Goal: Communication & Community: Answer question/provide support

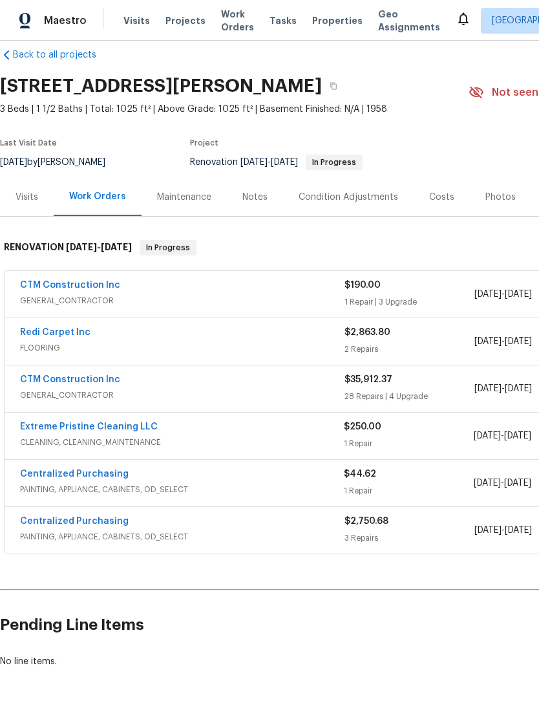
scroll to position [18, 0]
click at [52, 382] on link "CTM Construction Inc" at bounding box center [70, 379] width 100 height 9
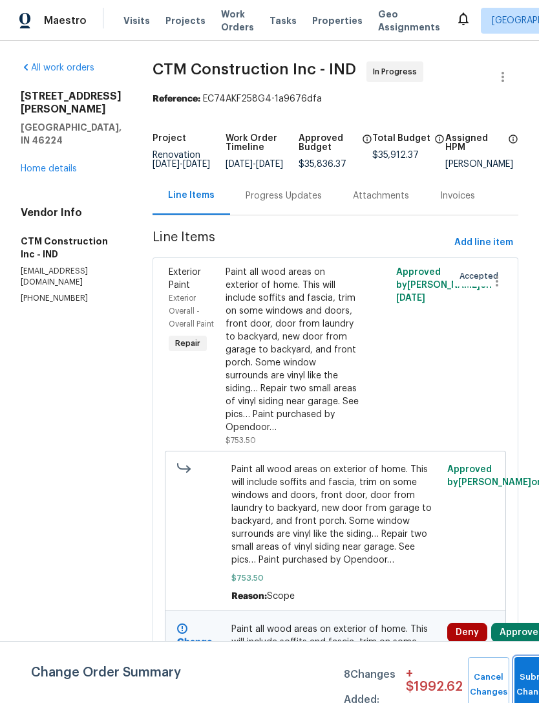
click at [521, 683] on span "Submit Changes" at bounding box center [535, 685] width 28 height 30
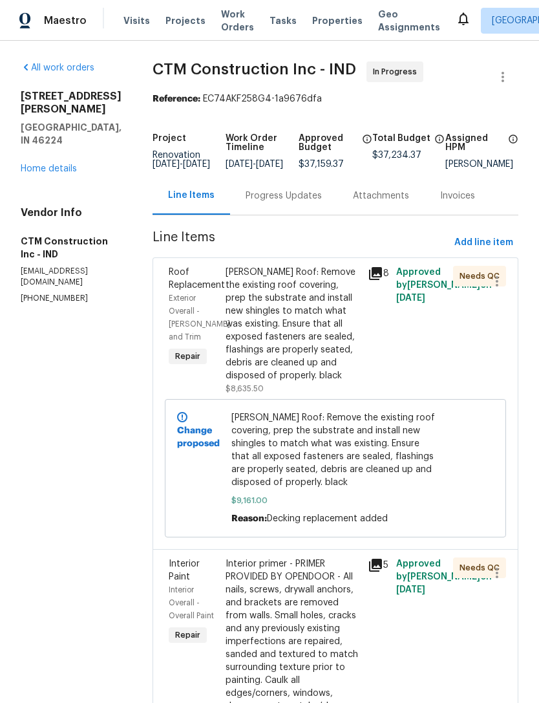
click at [45, 164] on link "Home details" at bounding box center [49, 168] width 56 height 9
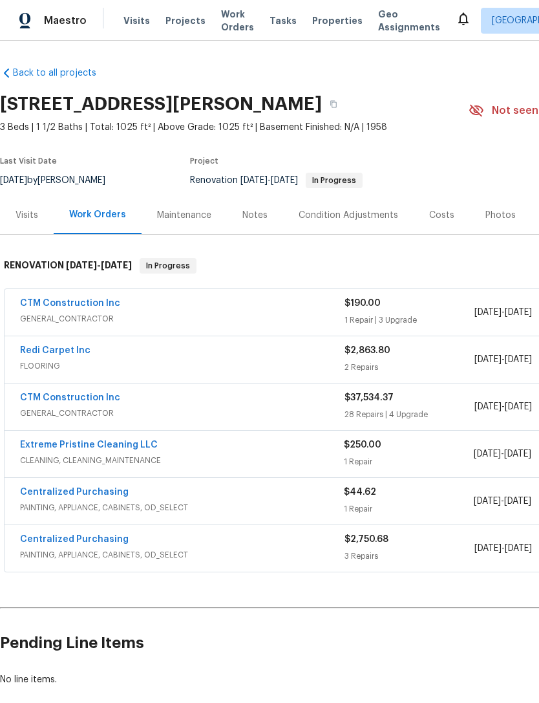
click at [55, 305] on link "CTM Construction Inc" at bounding box center [70, 303] width 100 height 9
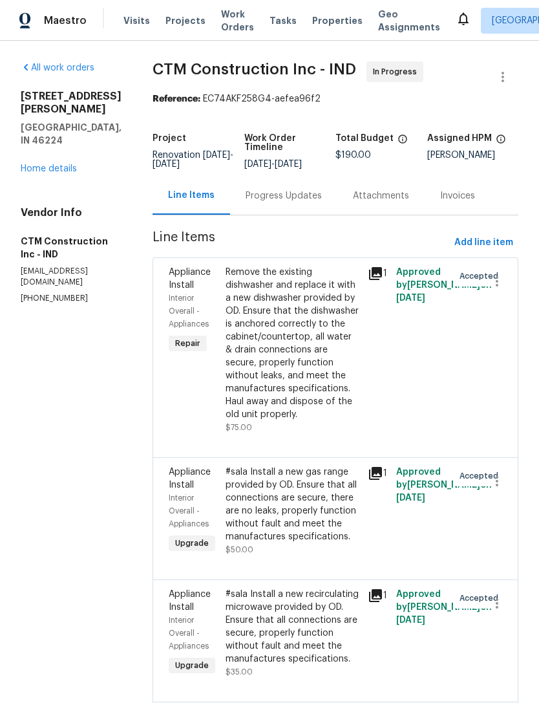
scroll to position [41, 0]
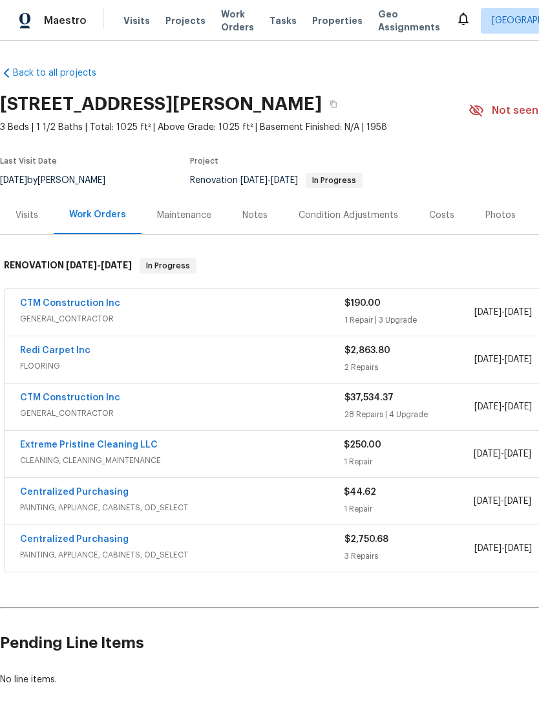
click at [55, 305] on link "CTM Construction Inc" at bounding box center [70, 303] width 100 height 9
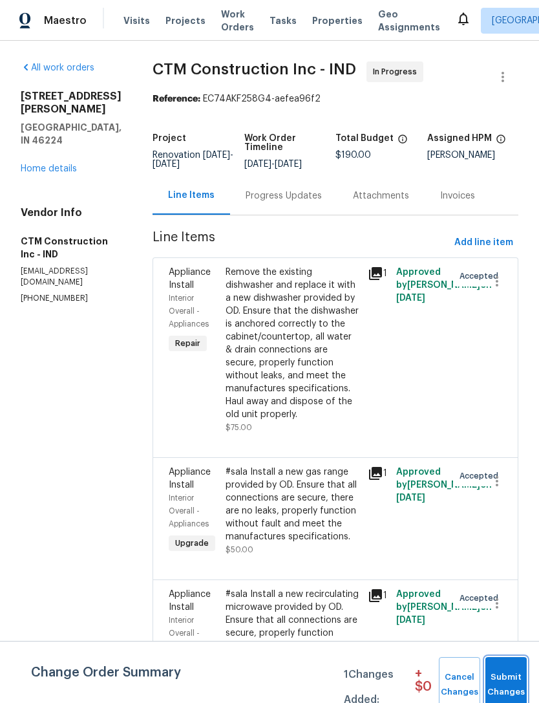
click at [514, 686] on span "Submit Changes" at bounding box center [506, 685] width 28 height 30
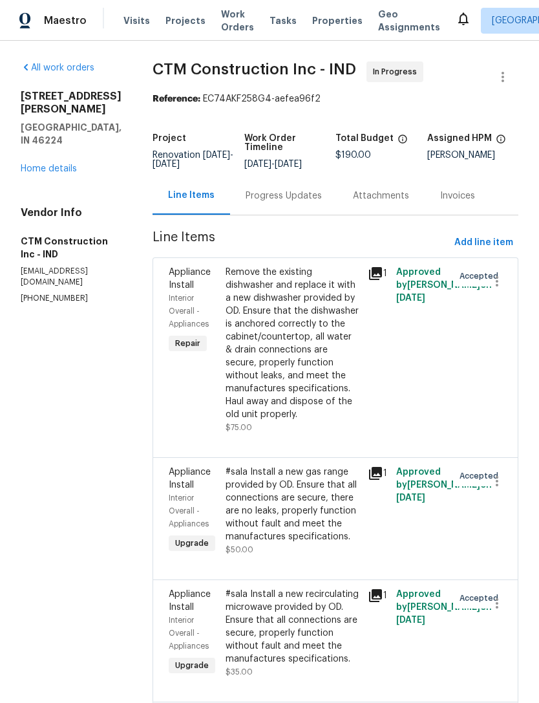
scroll to position [41, 0]
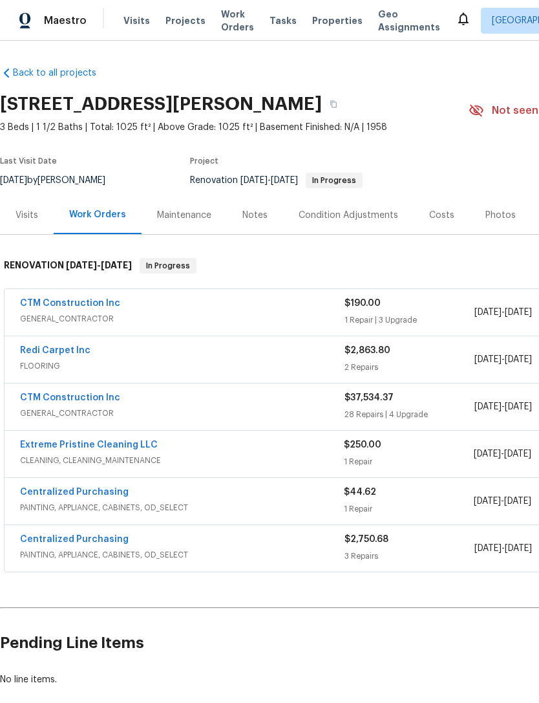
click at [33, 447] on link "Extreme Pristine Cleaning LLC" at bounding box center [89, 444] width 138 height 9
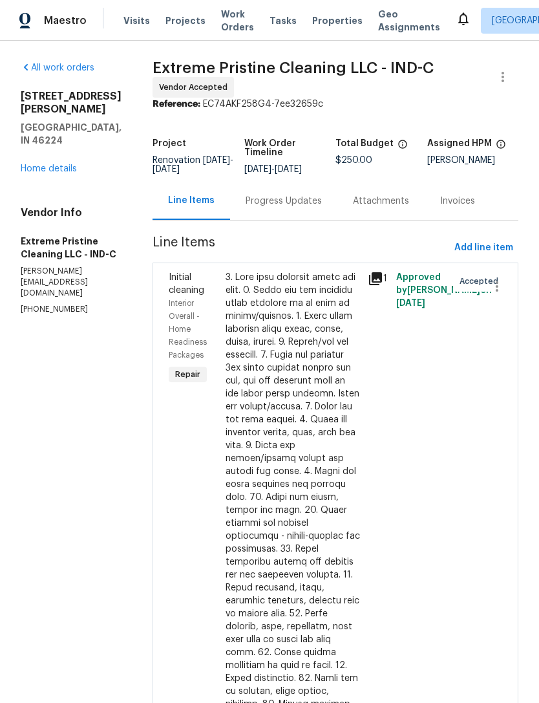
click at [322, 206] on div "Progress Updates" at bounding box center [284, 201] width 76 height 13
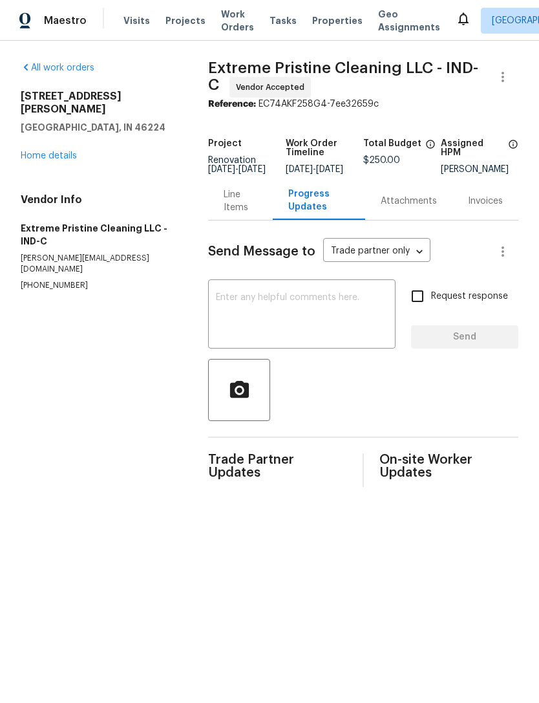
click at [343, 302] on textarea at bounding box center [302, 315] width 172 height 45
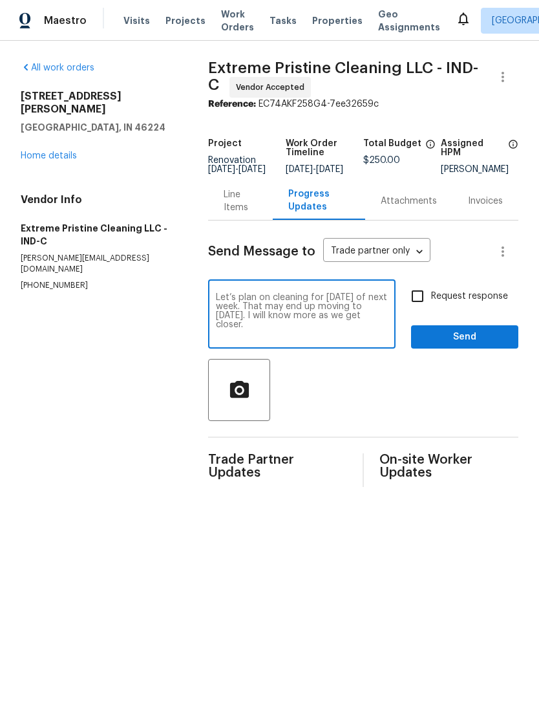
type textarea "Let’s plan on cleaning for Wednesday of next week. That may end up moving to Th…"
click at [488, 345] on span "Send" at bounding box center [465, 337] width 87 height 16
